Goal: Task Accomplishment & Management: Manage account settings

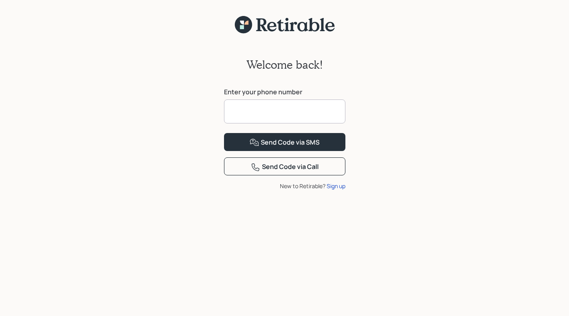
click at [242, 111] on input at bounding box center [284, 111] width 121 height 24
type input "**********"
click at [260, 151] on button "Send Code via SMS" at bounding box center [284, 142] width 121 height 18
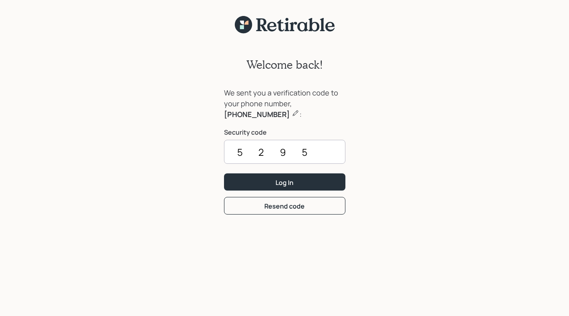
type input "5295"
click at [253, 181] on button "Log In" at bounding box center [284, 181] width 121 height 17
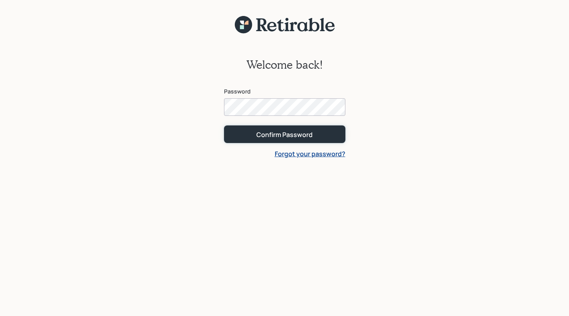
click at [252, 128] on button "Confirm Password" at bounding box center [284, 133] width 121 height 17
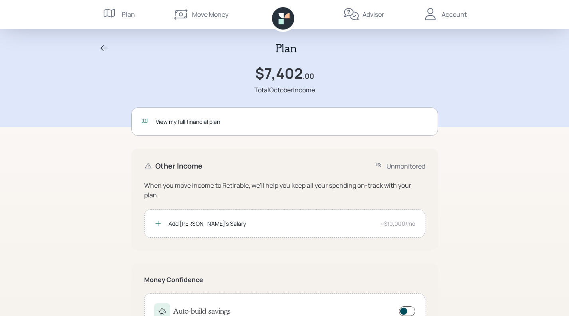
click at [126, 14] on div "Plan" at bounding box center [128, 15] width 13 height 10
click at [367, 10] on div "Advisor" at bounding box center [373, 15] width 22 height 10
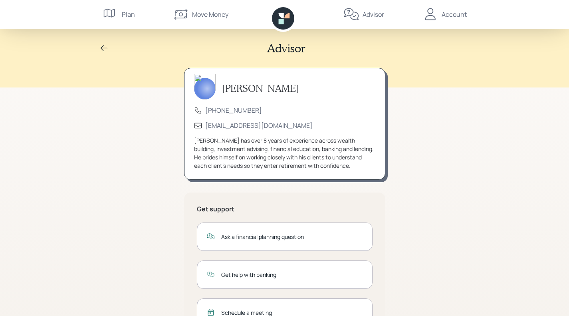
scroll to position [2, 0]
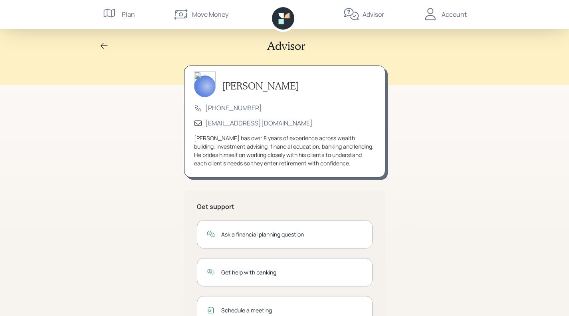
click at [451, 19] on div "Account" at bounding box center [454, 15] width 25 height 10
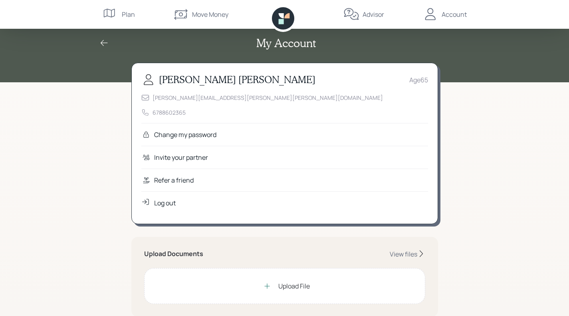
scroll to position [16, 0]
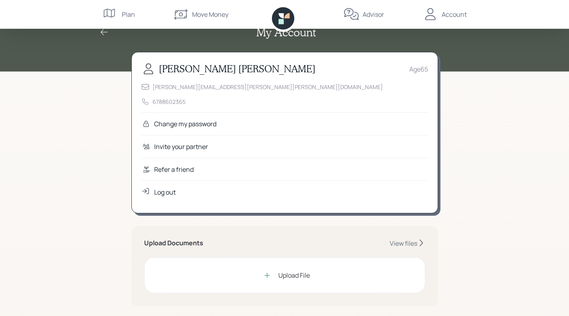
click at [164, 146] on div "Invite your partner" at bounding box center [181, 147] width 54 height 10
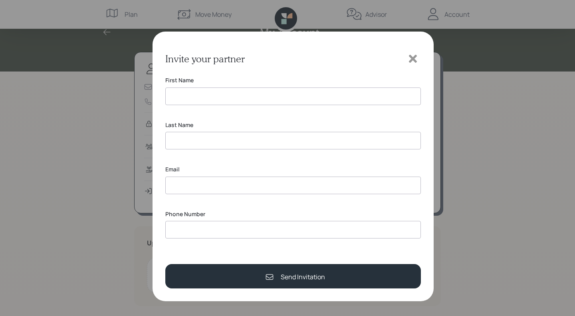
click at [85, 165] on div "Invite your partner First Name Last Name Email Phone Number Send Invitation" at bounding box center [287, 158] width 575 height 316
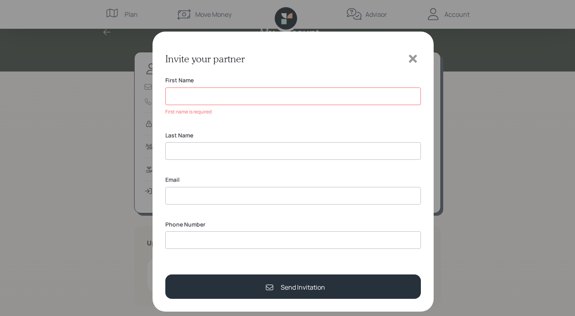
click at [415, 61] on icon at bounding box center [413, 59] width 8 height 8
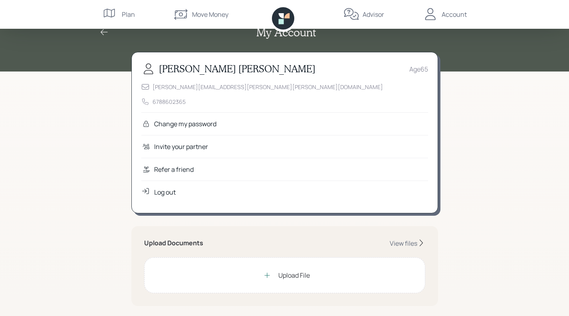
click at [167, 168] on div "Refer a friend" at bounding box center [174, 169] width 40 height 10
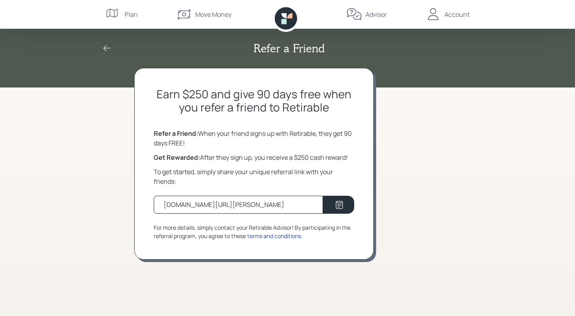
click at [63, 219] on div "Refer a Friend Earn $250 and give 90 days free when you refer a friend to Retir…" at bounding box center [287, 158] width 575 height 316
click at [63, 206] on div "Refer a Friend Earn $250 and give 90 days free when you refer a friend to Retir…" at bounding box center [287, 158] width 575 height 316
click at [105, 48] on icon at bounding box center [106, 48] width 7 height 6
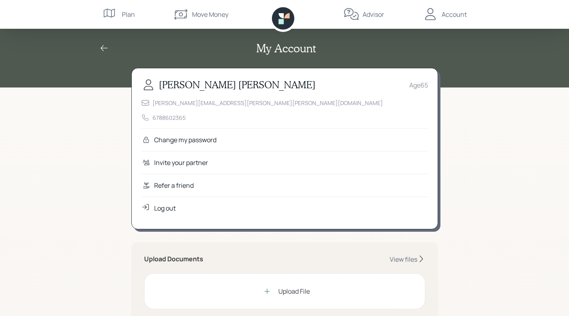
click at [170, 178] on div "Refer a friend" at bounding box center [284, 185] width 287 height 23
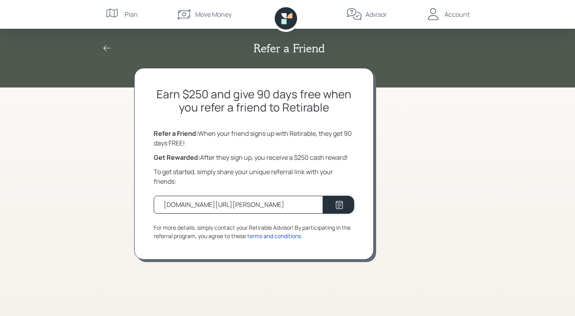
click at [339, 202] on icon at bounding box center [340, 205] width 10 height 10
